Goal: Task Accomplishment & Management: Manage account settings

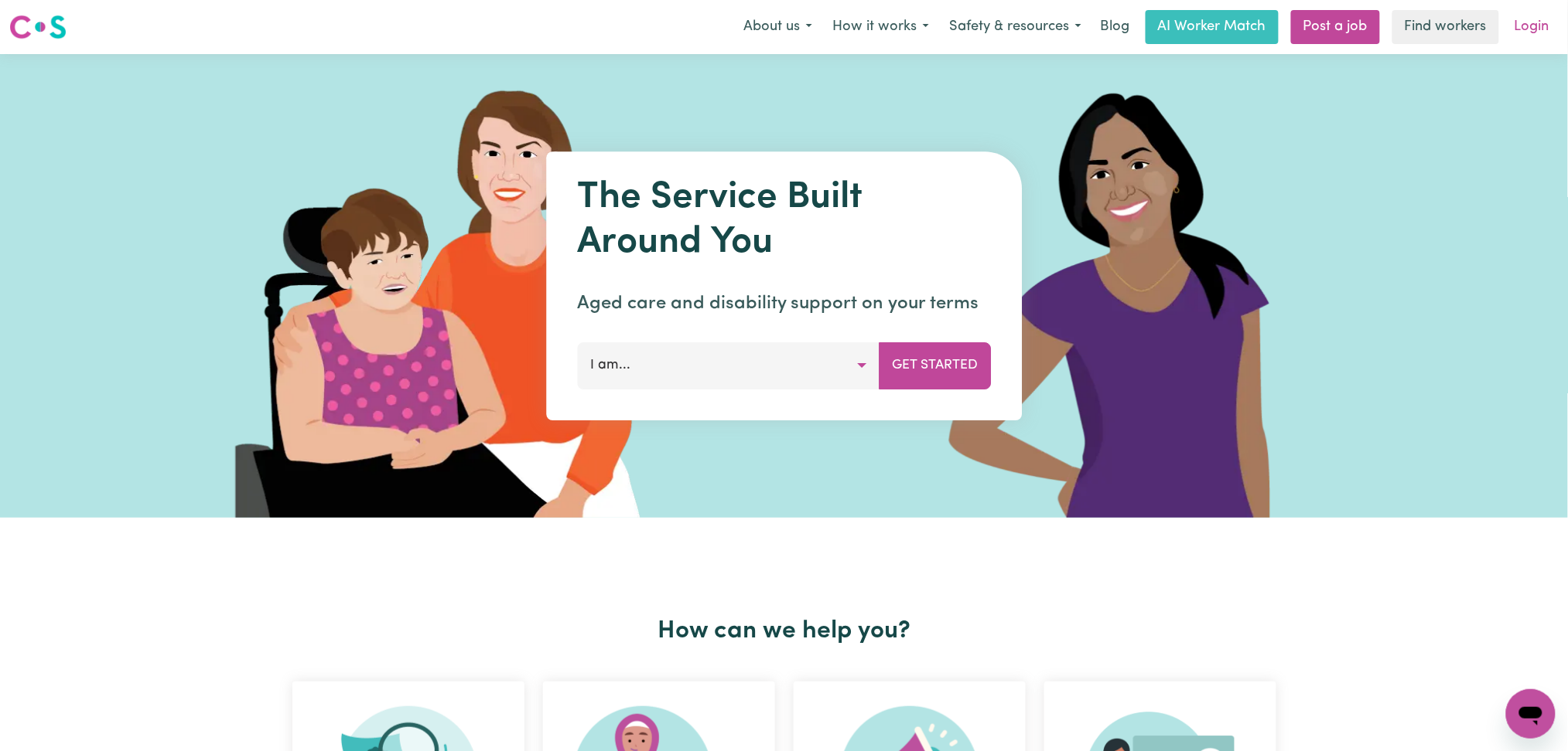
click at [1540, 37] on link "Login" at bounding box center [1532, 27] width 53 height 34
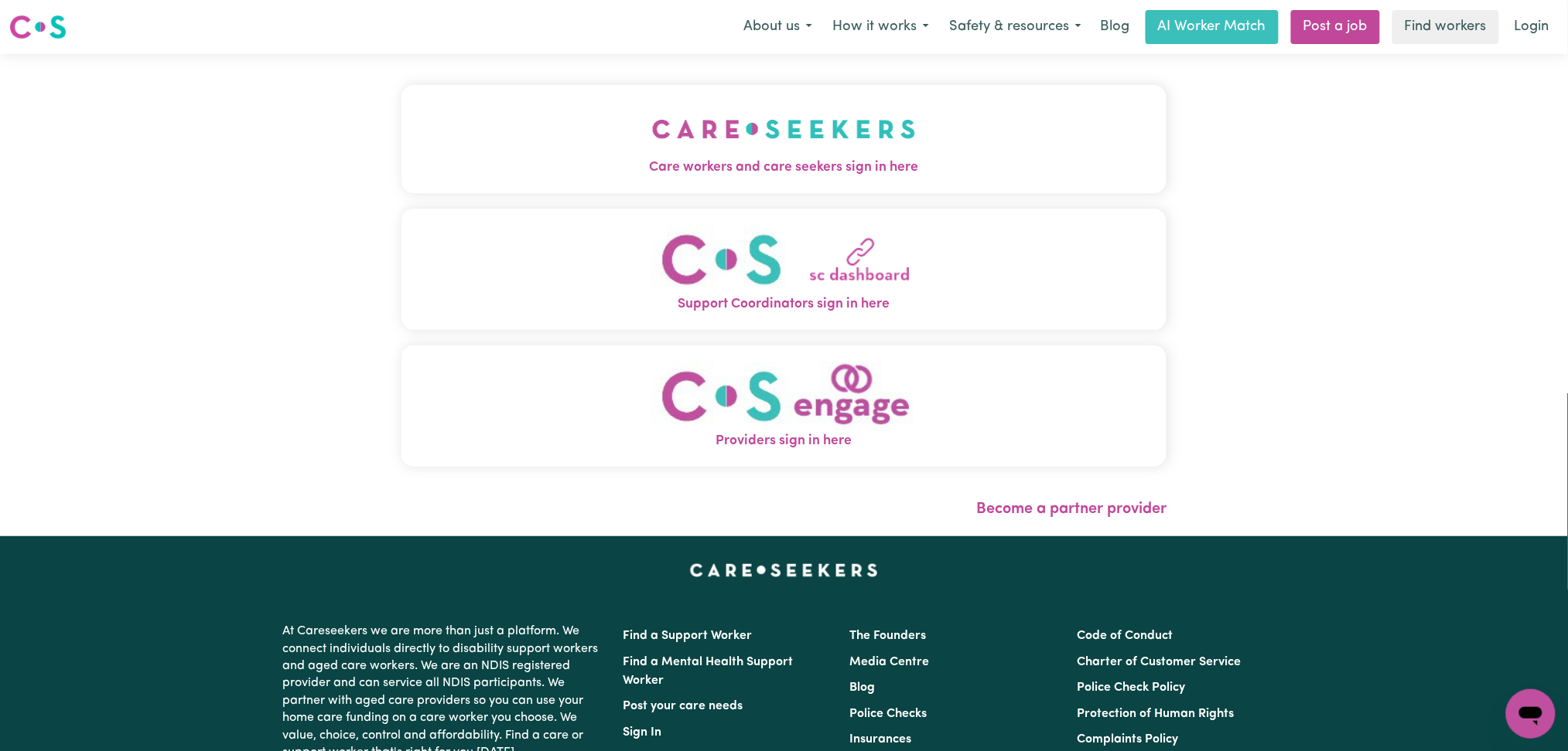
click at [401, 175] on span "Care workers and care seekers sign in here" at bounding box center [784, 168] width 766 height 20
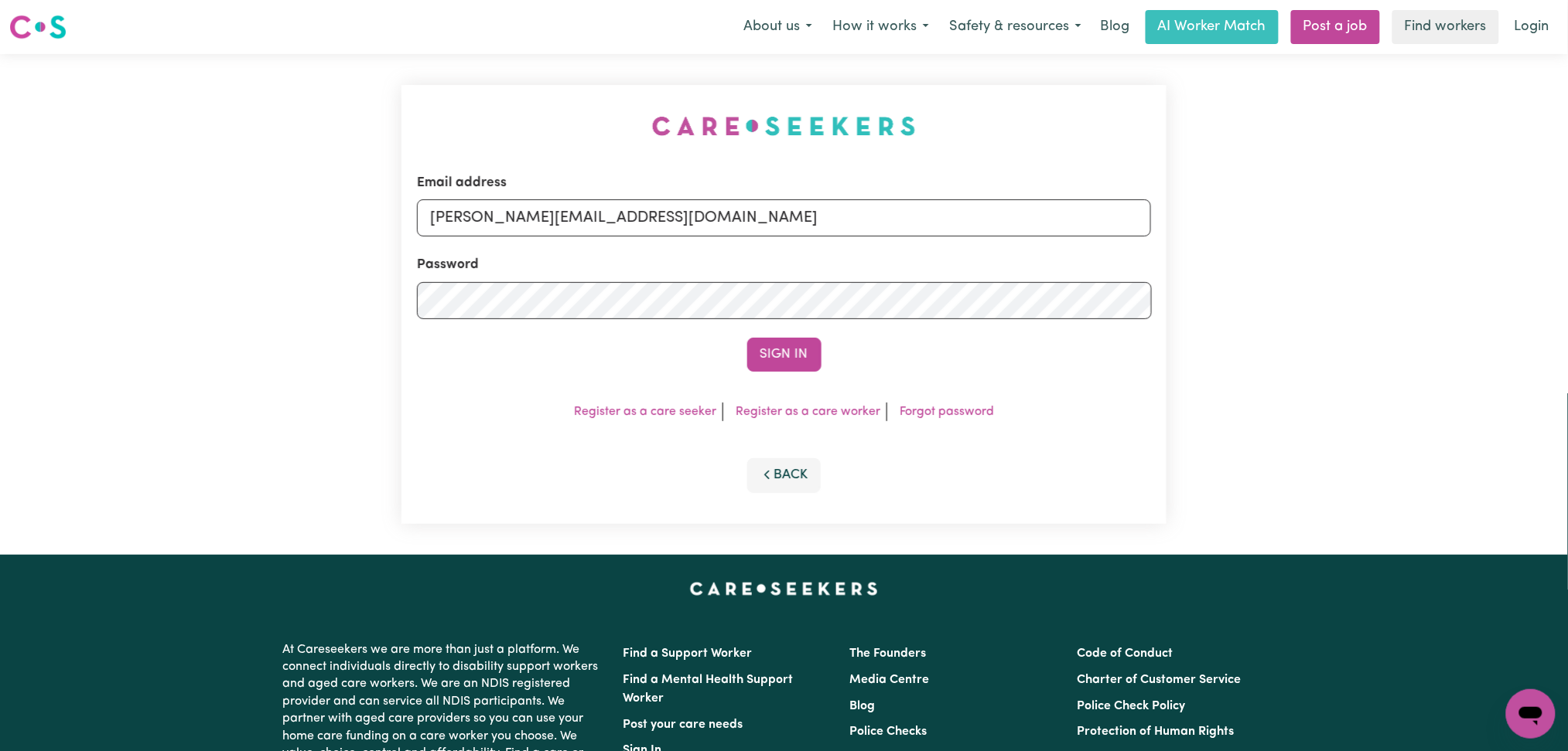
click at [595, 229] on input "toni@careseekers.com.au" at bounding box center [784, 218] width 735 height 37
click at [664, 234] on input "toni@careseekers.com.au" at bounding box center [784, 218] width 735 height 37
drag, startPoint x: 511, startPoint y: 216, endPoint x: 1221, endPoint y: 253, distance: 711.0
click at [1221, 253] on div "Email address Superuser~jakedworkin@hotmail.com Password Sign In Register as a …" at bounding box center [784, 305] width 1568 height 501
type input "Superuser~victor_massanori@hotmail.com"
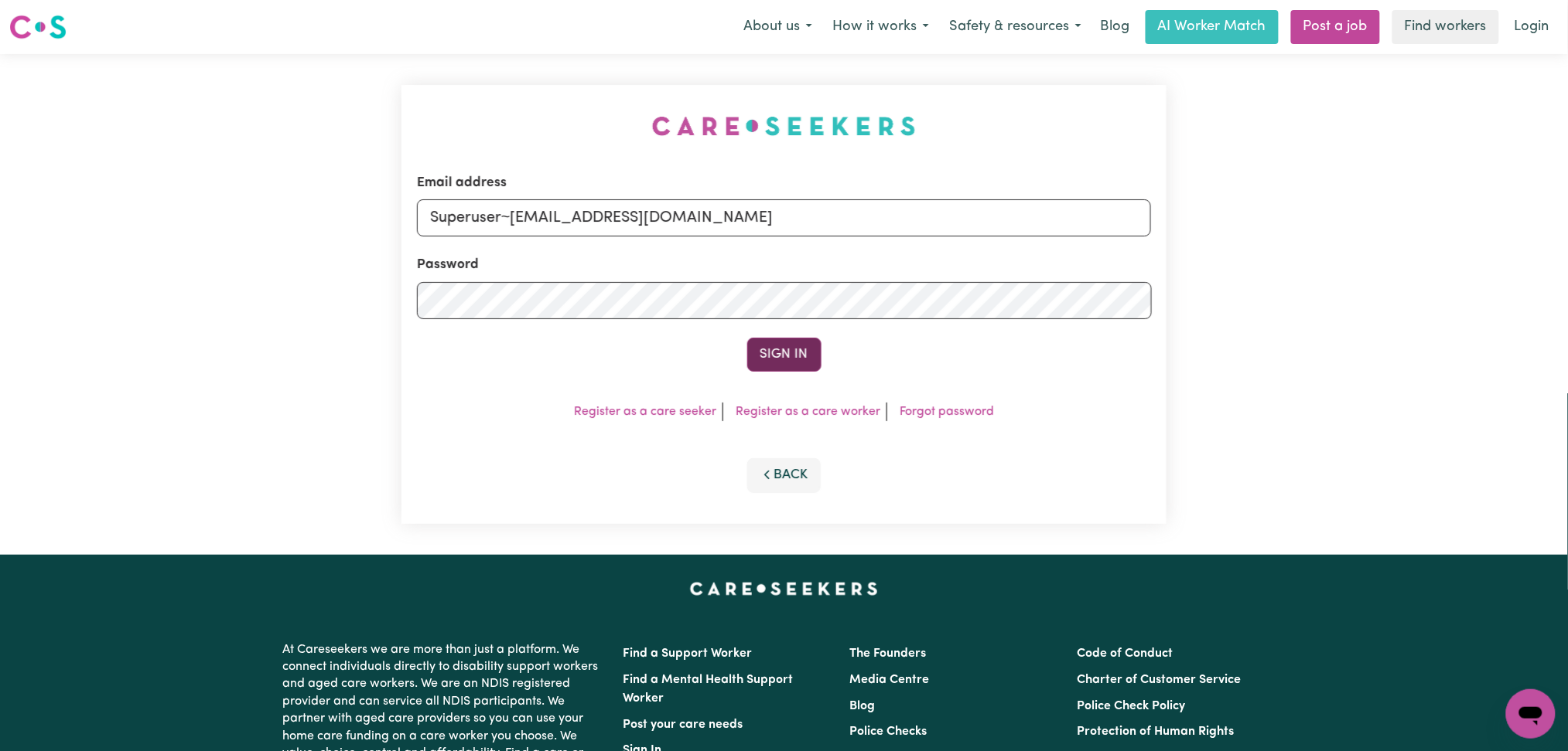
click at [800, 358] on button "Sign In" at bounding box center [784, 354] width 74 height 34
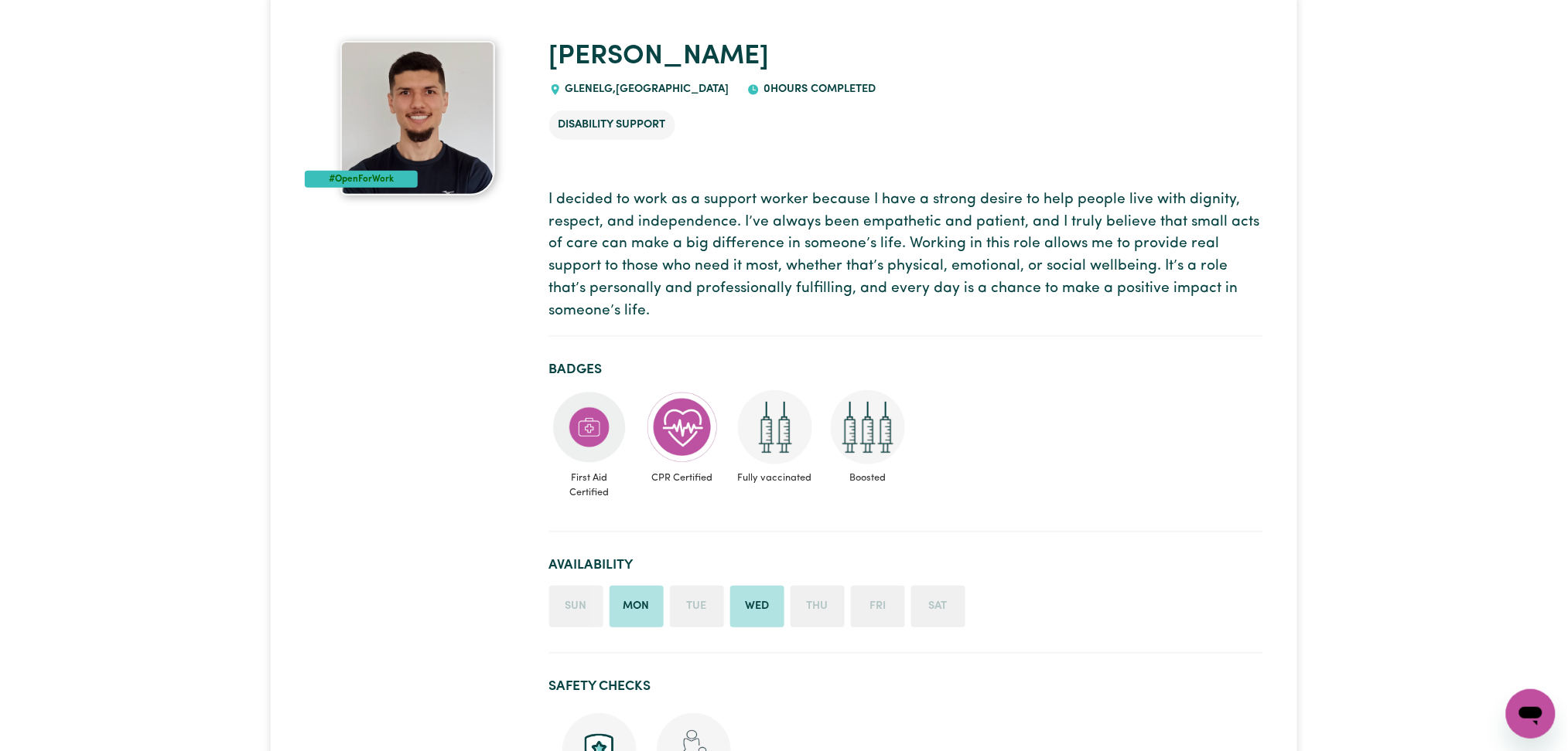
scroll to position [47, 0]
